Goal: Information Seeking & Learning: Learn about a topic

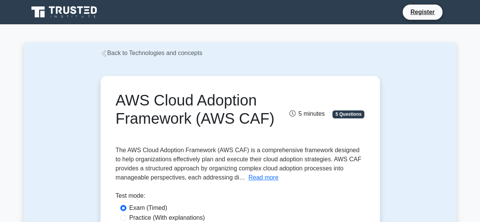
scroll to position [194, 0]
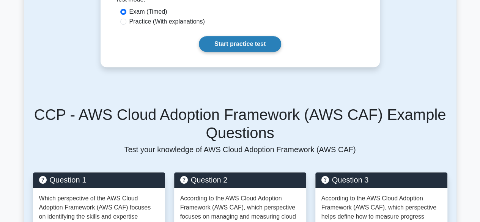
click at [228, 38] on link "Start practice test" at bounding box center [240, 44] width 82 height 16
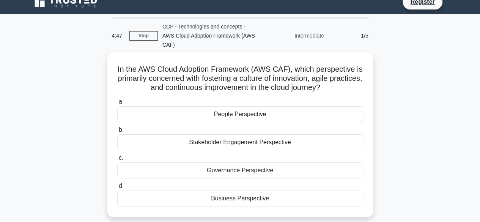
scroll to position [8, 0]
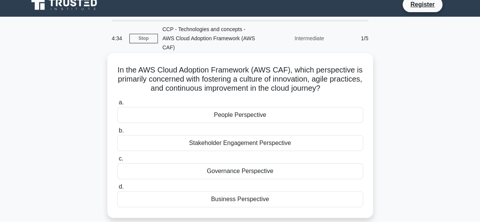
click at [264, 73] on h5 "In the AWS Cloud Adoption Framework (AWS CAF), which perspective is primarily c…" at bounding box center [239, 79] width 247 height 28
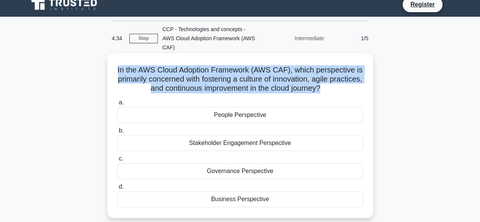
click at [264, 73] on h5 "In the AWS Cloud Adoption Framework (AWS CAF), which perspective is primarily c…" at bounding box center [239, 79] width 247 height 28
copy div "In the AWS Cloud Adoption Framework (AWS CAF), which perspective is primarily c…"
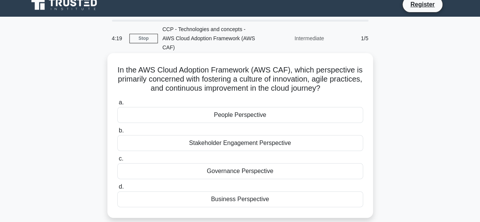
click at [255, 113] on div "People Perspective" at bounding box center [240, 115] width 246 height 16
click at [117, 105] on input "a. People Perspective" at bounding box center [117, 102] width 0 height 5
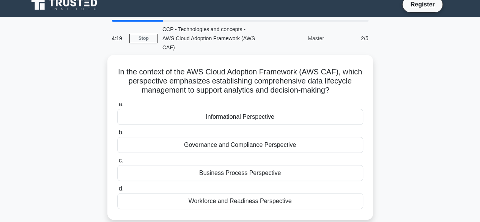
scroll to position [0, 0]
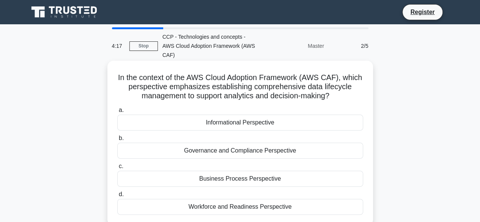
click at [261, 79] on h5 "In the context of the AWS Cloud Adoption Framework (AWS CAF), which perspective…" at bounding box center [239, 87] width 247 height 28
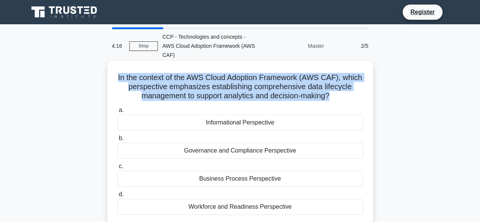
click at [261, 79] on h5 "In the context of the AWS Cloud Adoption Framework (AWS CAF), which perspective…" at bounding box center [239, 87] width 247 height 28
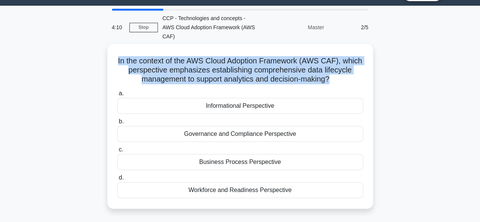
scroll to position [16, 0]
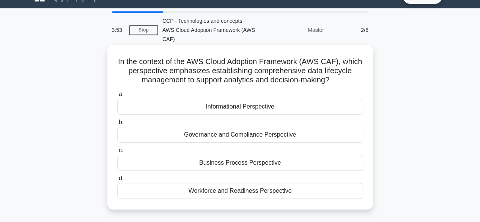
click at [255, 155] on div "Business Process Perspective" at bounding box center [240, 163] width 246 height 16
click at [117, 149] on input "c. Business Process Perspective" at bounding box center [117, 150] width 0 height 5
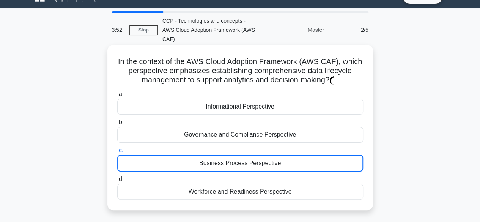
scroll to position [0, 0]
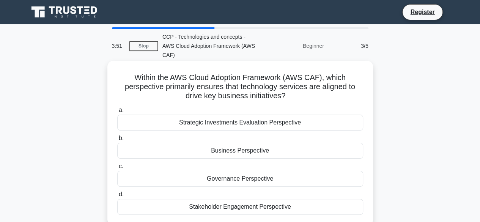
click at [252, 80] on h5 "Within the AWS Cloud Adoption Framework (AWS CAF), which perspective primarily …" at bounding box center [239, 87] width 247 height 28
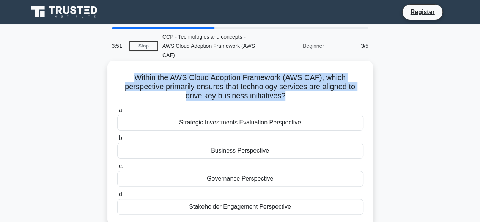
click at [252, 80] on h5 "Within the AWS Cloud Adoption Framework (AWS CAF), which perspective primarily …" at bounding box center [239, 87] width 247 height 28
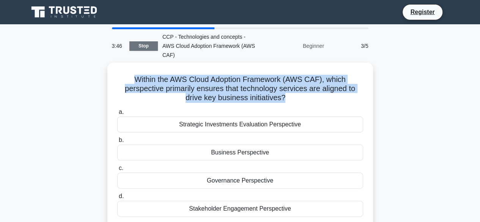
click at [144, 41] on link "Stop" at bounding box center [143, 45] width 28 height 9
